Goal: Obtain resource: Obtain resource

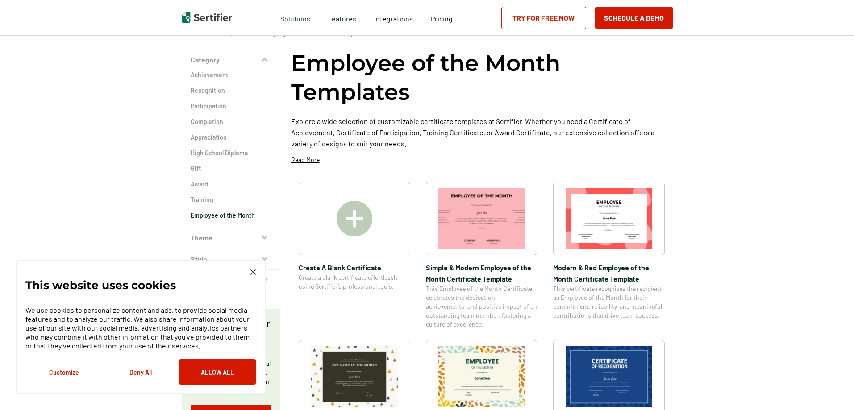
scroll to position [45, 0]
click at [368, 219] on img at bounding box center [355, 219] width 36 height 36
